Goal: Task Accomplishment & Management: Use online tool/utility

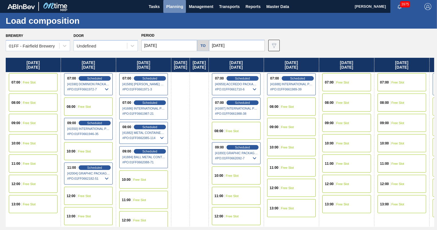
click at [175, 7] on span "Planning" at bounding box center [174, 6] width 17 height 7
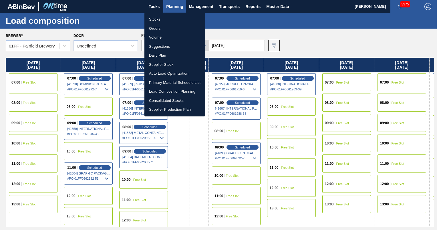
click at [147, 5] on div at bounding box center [218, 115] width 437 height 230
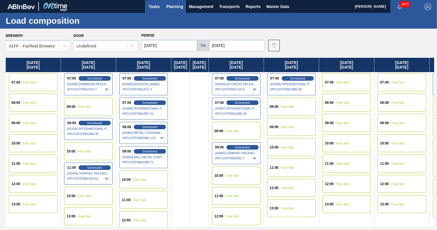
click at [153, 6] on span "Tasks" at bounding box center [154, 6] width 13 height 7
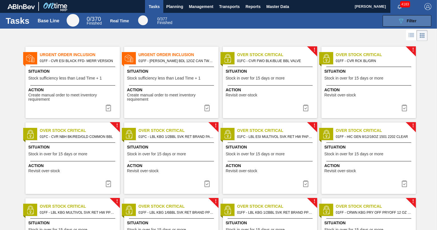
click at [412, 22] on span "Filter" at bounding box center [412, 21] width 10 height 5
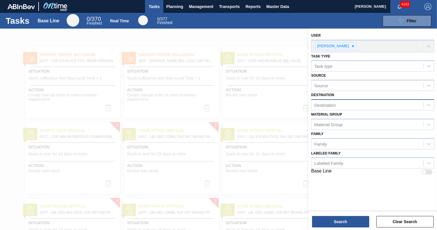
click at [331, 103] on div "Destination" at bounding box center [325, 105] width 21 height 5
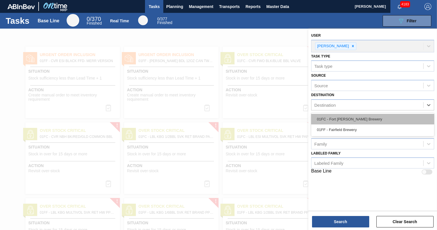
click at [332, 123] on div "01FC - Fort [PERSON_NAME] Brewery" at bounding box center [372, 119] width 123 height 11
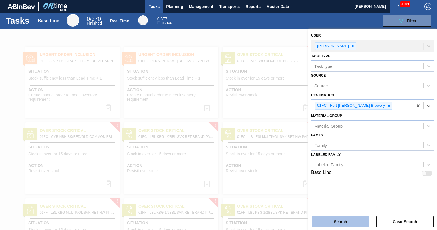
click at [338, 222] on button "Search" at bounding box center [340, 221] width 57 height 11
